Goal: Find specific page/section: Find specific page/section

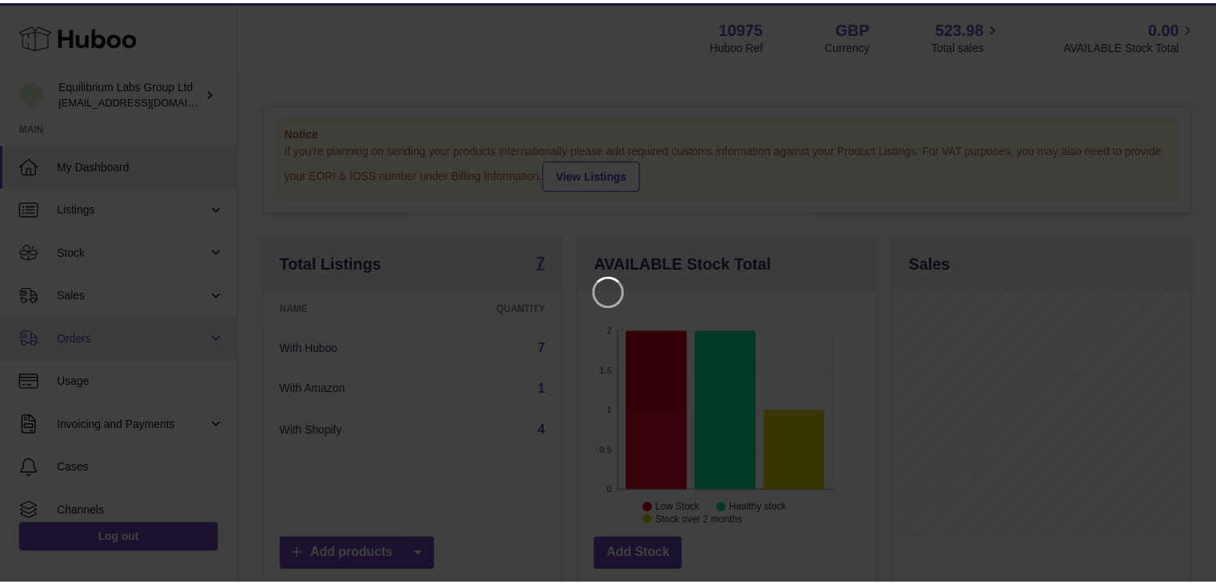
scroll to position [249, 300]
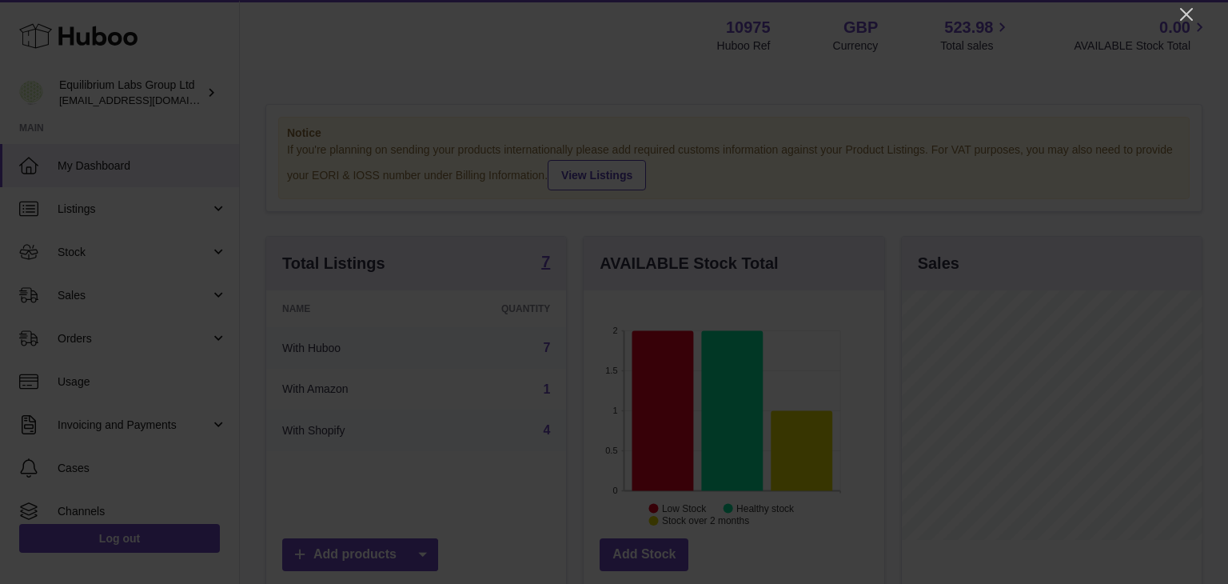
click at [1189, 6] on icon "Close" at bounding box center [1186, 14] width 19 height 19
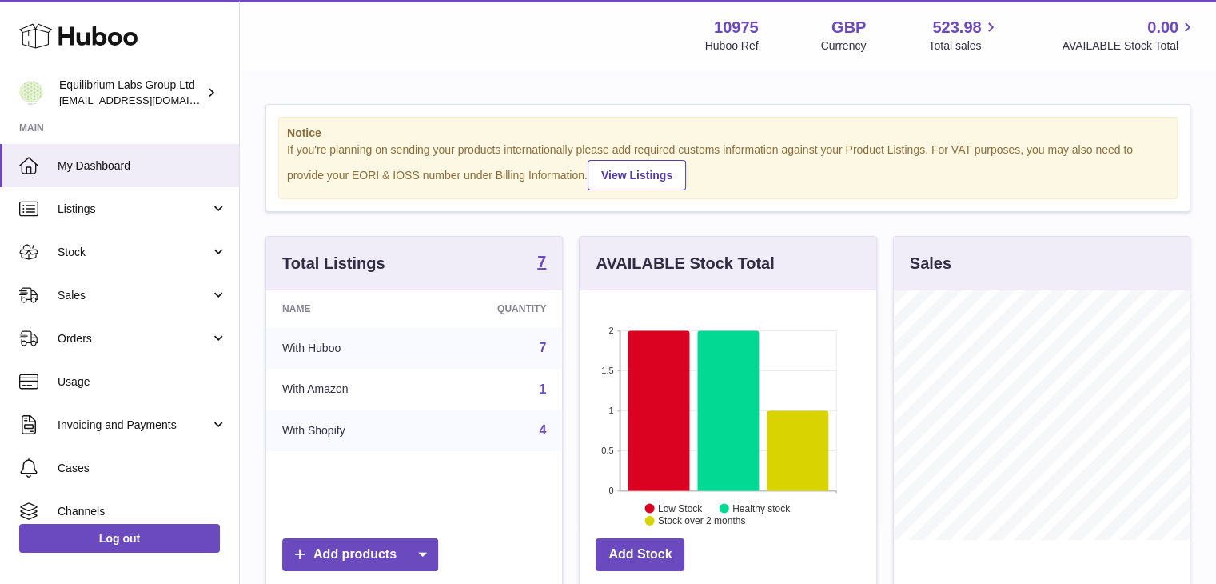
scroll to position [799151, 799104]
drag, startPoint x: 173, startPoint y: 212, endPoint x: 109, endPoint y: 266, distance: 83.9
click at [173, 212] on span "Listings" at bounding box center [134, 208] width 153 height 15
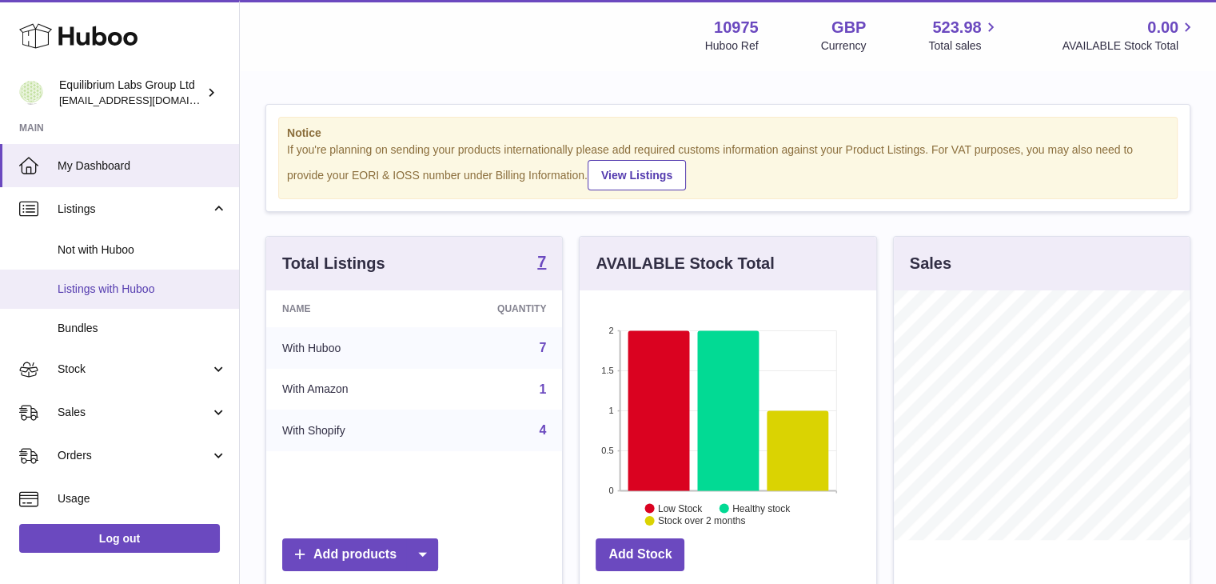
click at [106, 301] on link "Listings with Huboo" at bounding box center [119, 288] width 239 height 39
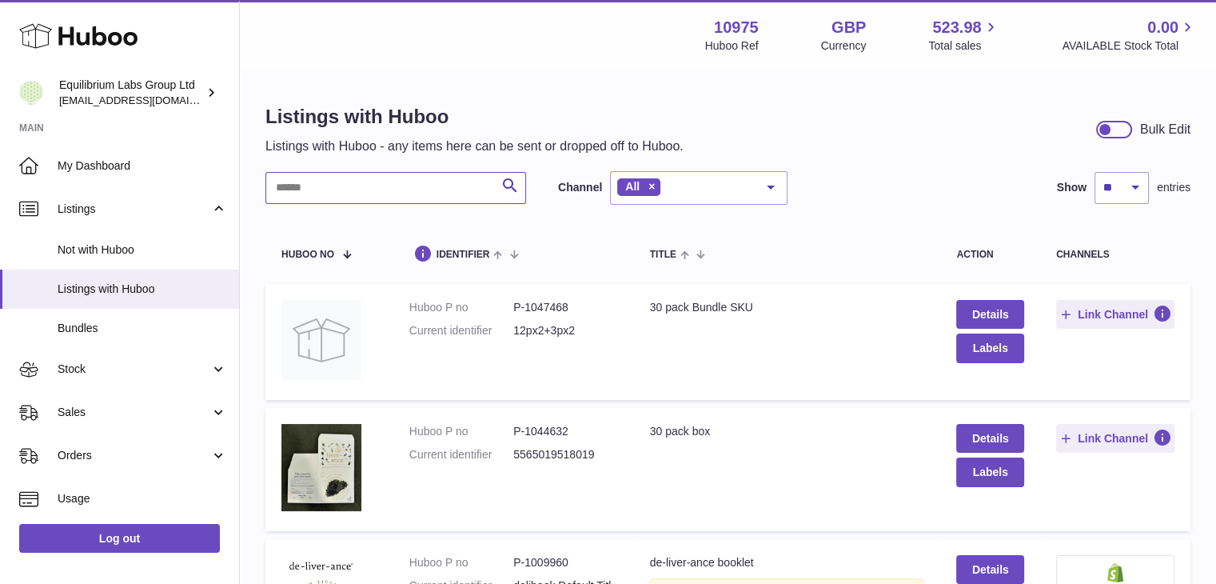
click at [296, 196] on input "text" at bounding box center [395, 188] width 261 height 32
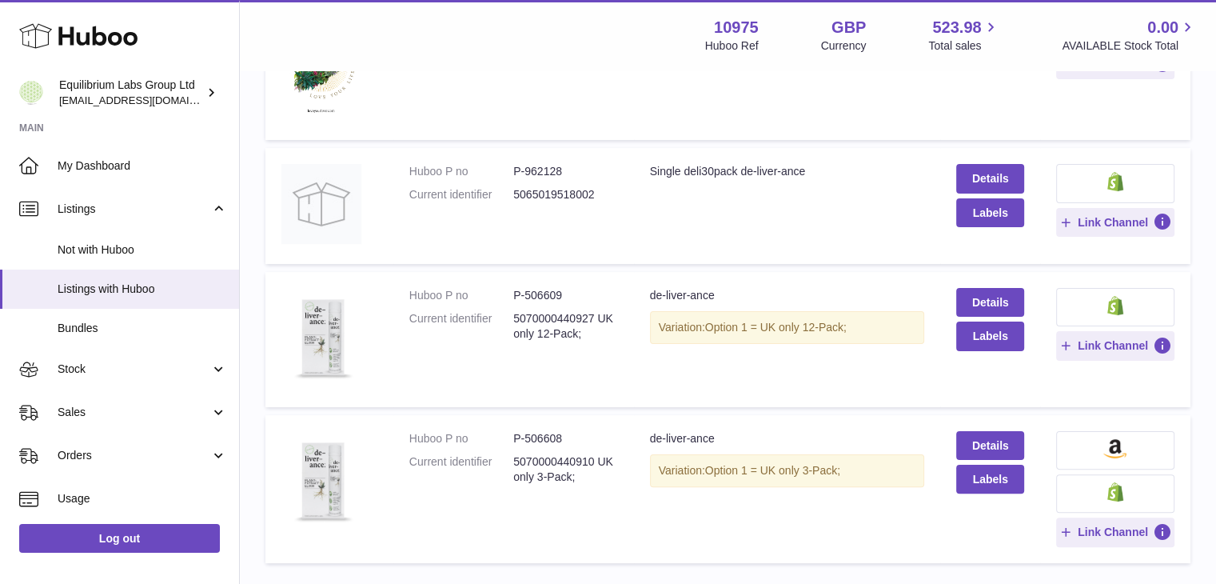
scroll to position [320, 0]
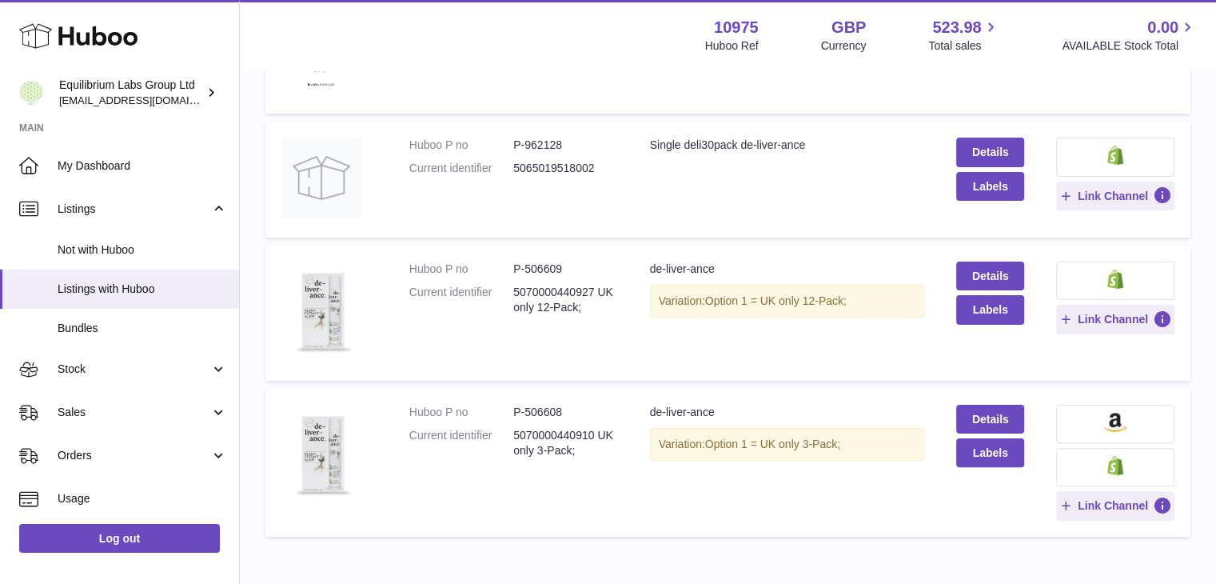
type input "**"
drag, startPoint x: 822, startPoint y: 465, endPoint x: 852, endPoint y: 465, distance: 30.4
click at [852, 465] on td "Title de-liver-ance Variation: Option 1 = UK only 3-Pack;" at bounding box center [787, 463] width 307 height 148
click at [787, 482] on td "Title de-liver-ance Variation: Option 1 = UK only 3-Pack;" at bounding box center [787, 463] width 307 height 148
drag, startPoint x: 527, startPoint y: 410, endPoint x: 630, endPoint y: 410, distance: 103.1
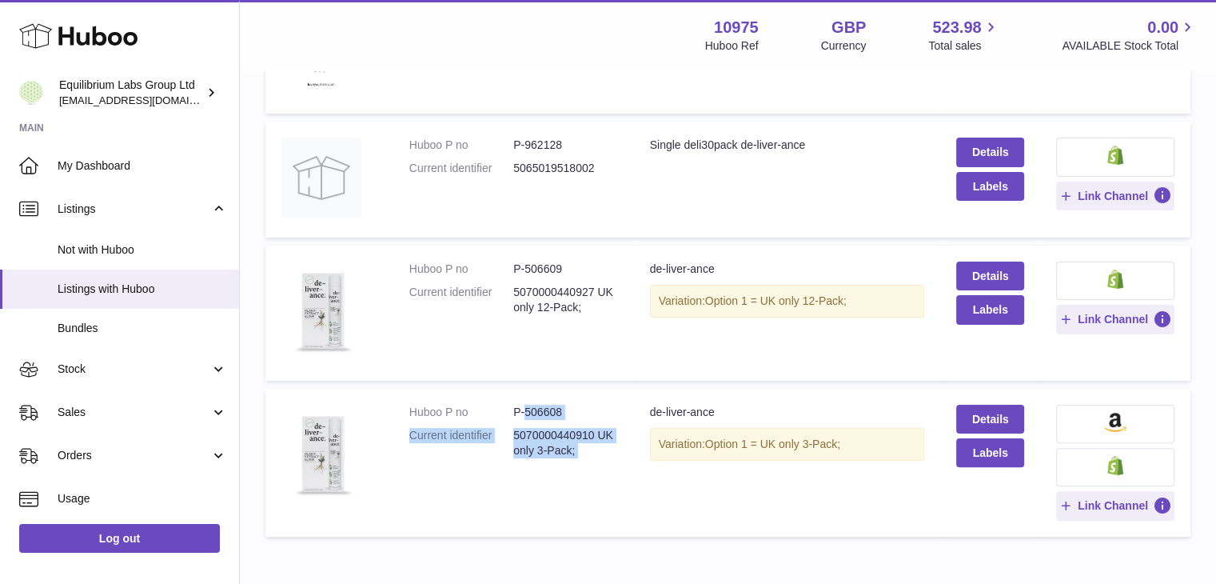
click at [630, 410] on tr "Huboo P no P-506608 Current identifier 5070000440910 UK only 3-Pack; Title de-l…" at bounding box center [727, 463] width 925 height 148
click at [484, 482] on td "Huboo P no P-506608 Current identifier 5070000440910 UK only 3-Pack;" at bounding box center [513, 463] width 241 height 148
drag, startPoint x: 550, startPoint y: 312, endPoint x: 620, endPoint y: 311, distance: 70.4
click at [620, 311] on td "Huboo P no P-506609 Current identifier 5070000440927 UK only 12-Pack;" at bounding box center [513, 312] width 241 height 135
drag, startPoint x: 550, startPoint y: 448, endPoint x: 799, endPoint y: 449, distance: 248.6
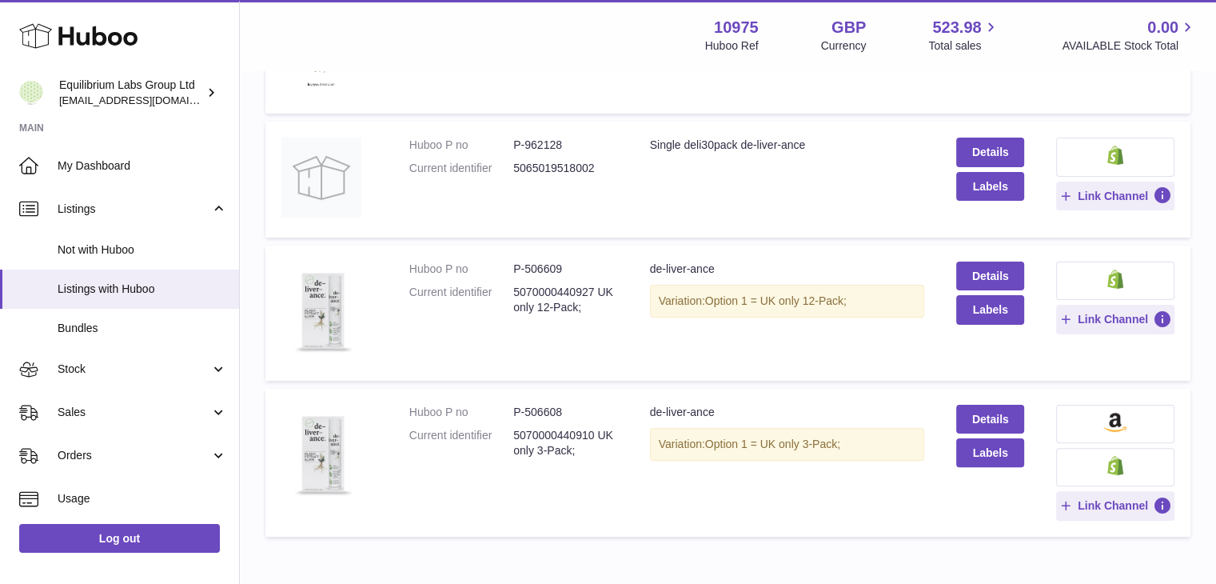
click at [799, 449] on tr "Huboo P no P-506608 Current identifier 5070000440910 UK only 3-Pack; Title de-l…" at bounding box center [727, 463] width 925 height 148
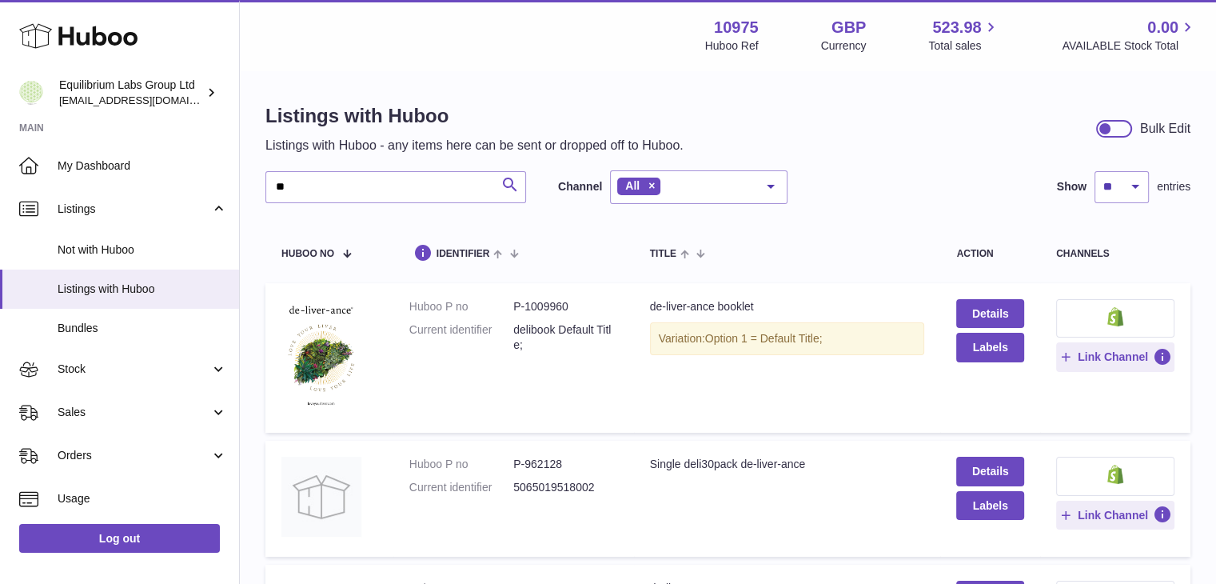
scroll to position [0, 0]
